Goal: Navigation & Orientation: Find specific page/section

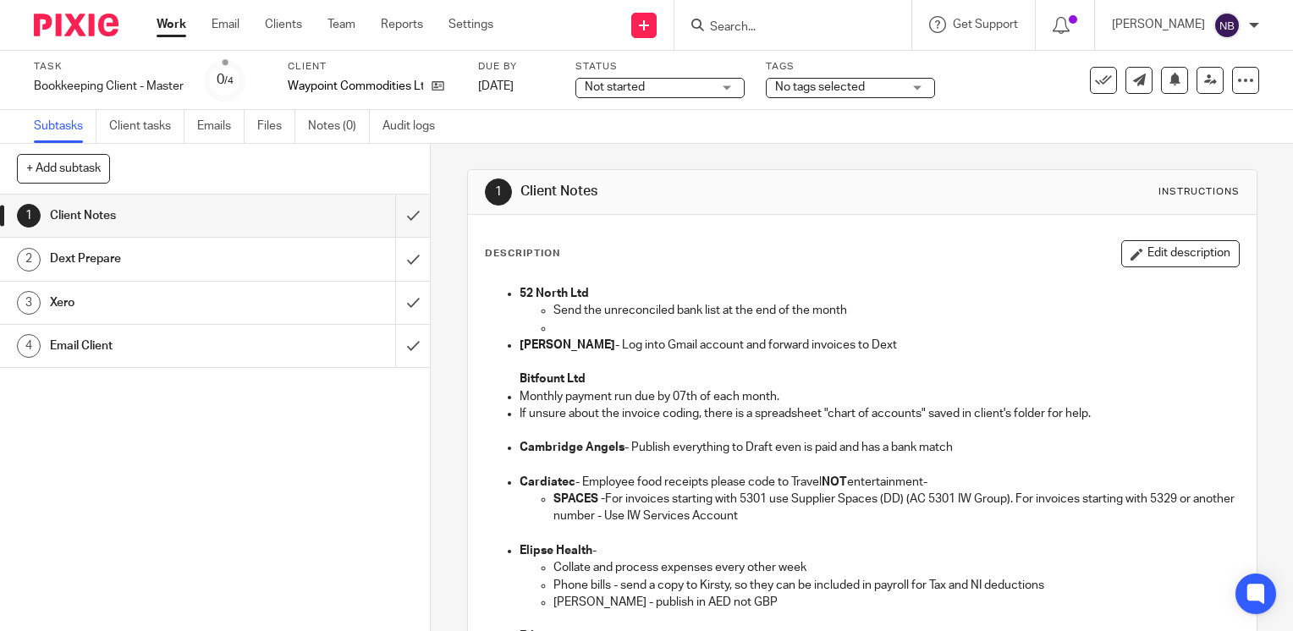
click at [173, 28] on link "Work" at bounding box center [172, 24] width 30 height 17
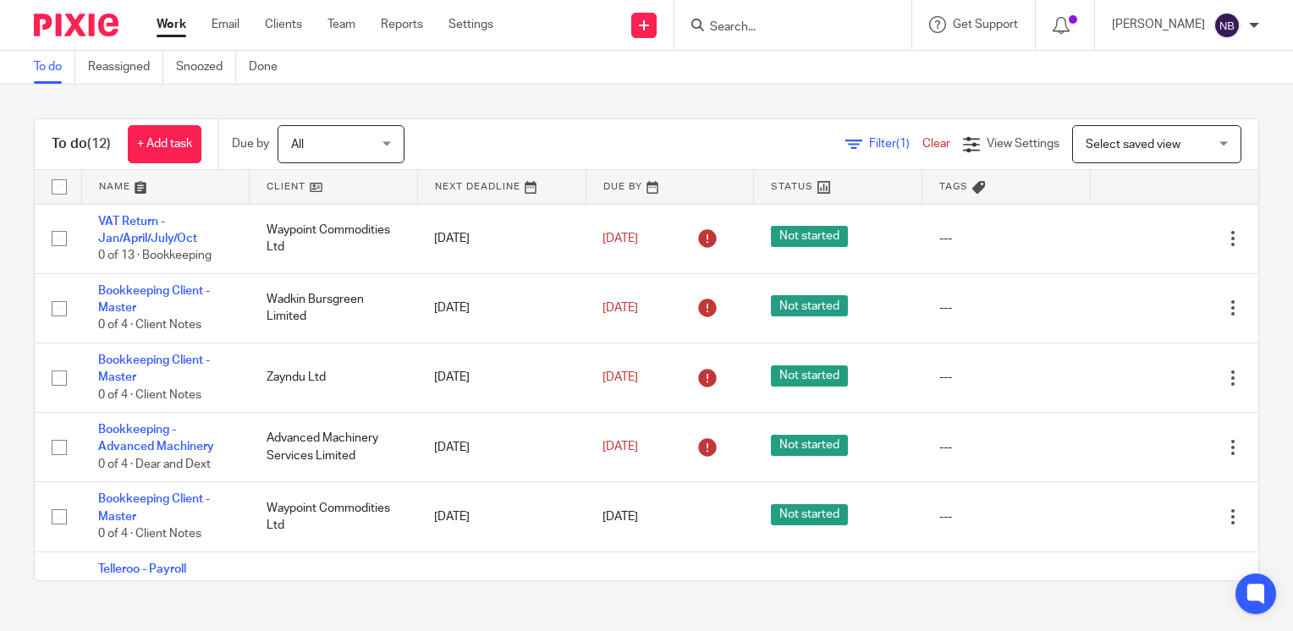
click at [292, 181] on link at bounding box center [334, 187] width 168 height 34
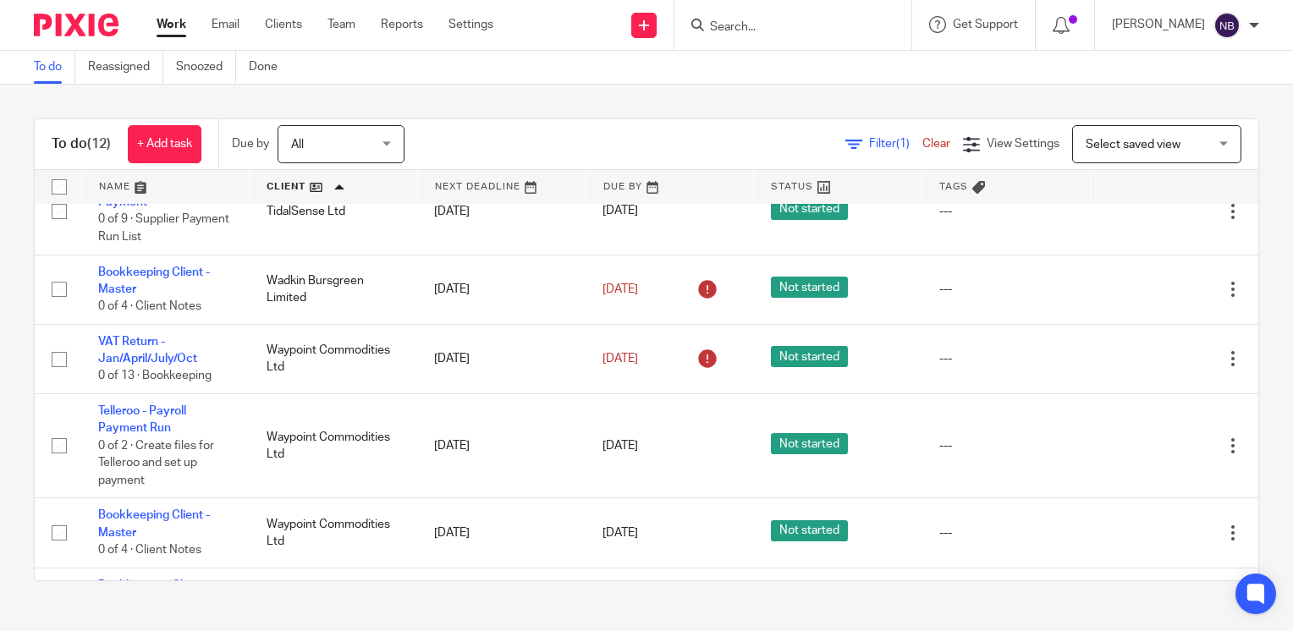
scroll to position [293, 0]
